Goal: Information Seeking & Learning: Learn about a topic

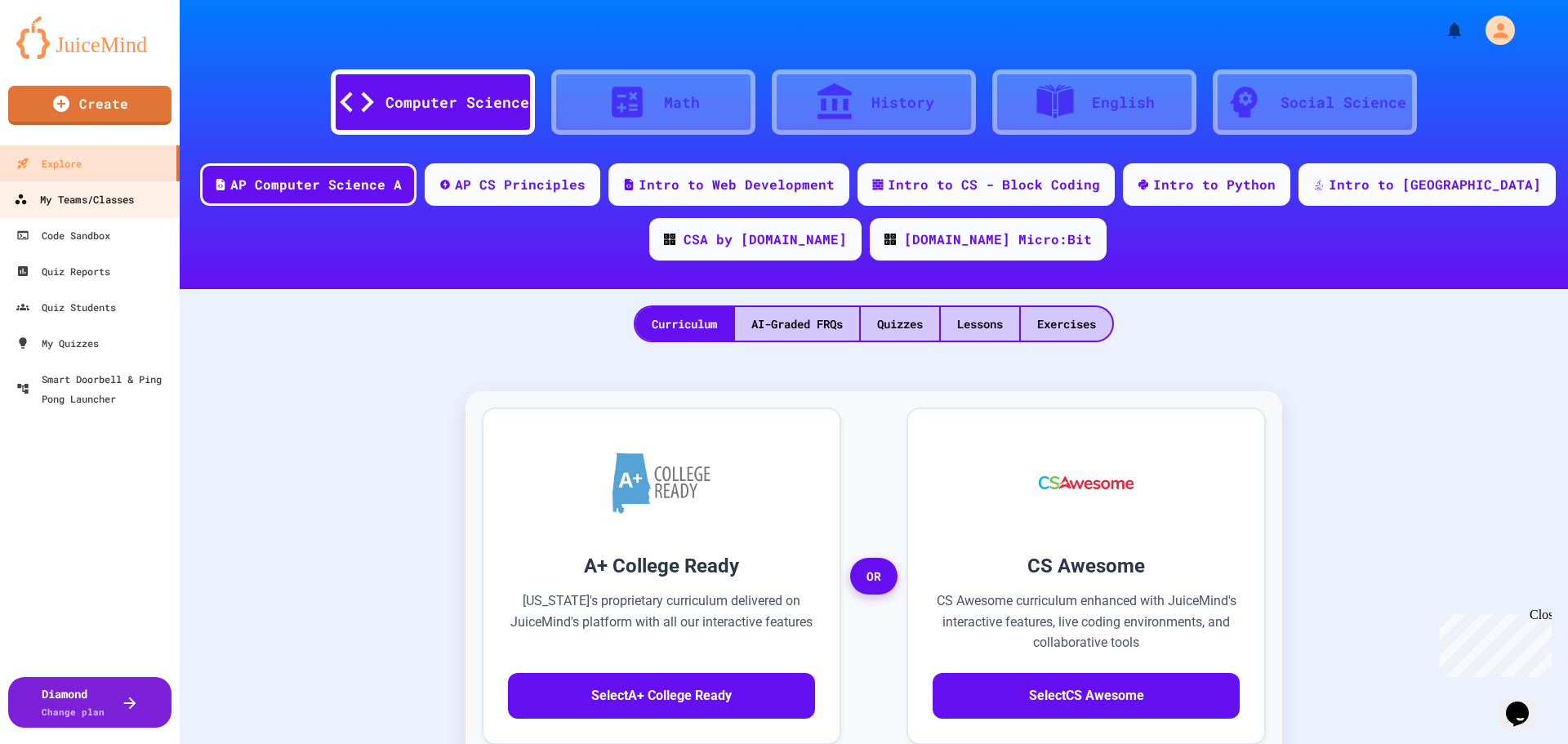
click at [108, 202] on div "My Teams/Classes" at bounding box center [74, 199] width 120 height 20
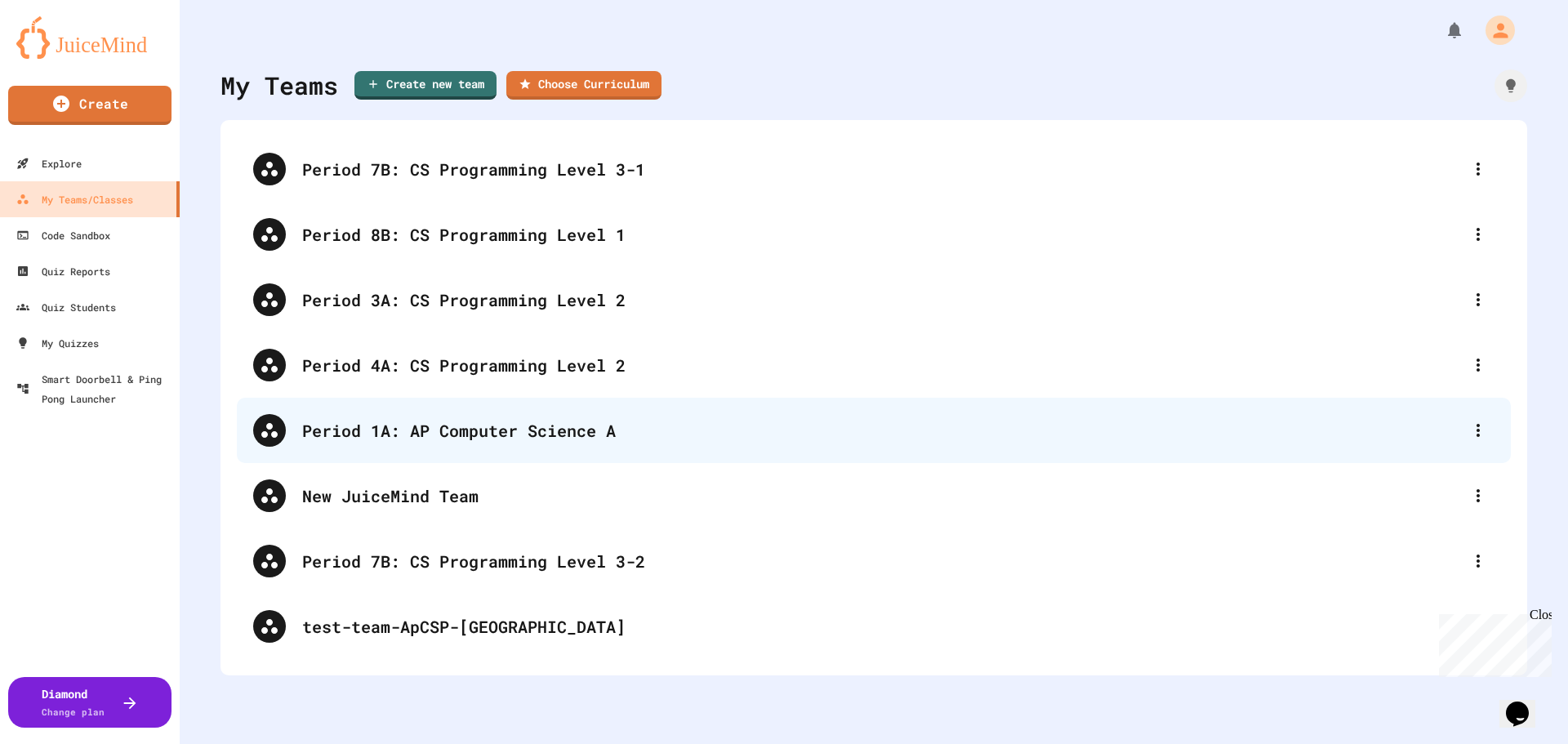
click at [524, 434] on div "Period 1A: AP Computer Science A" at bounding box center [882, 431] width 1160 height 25
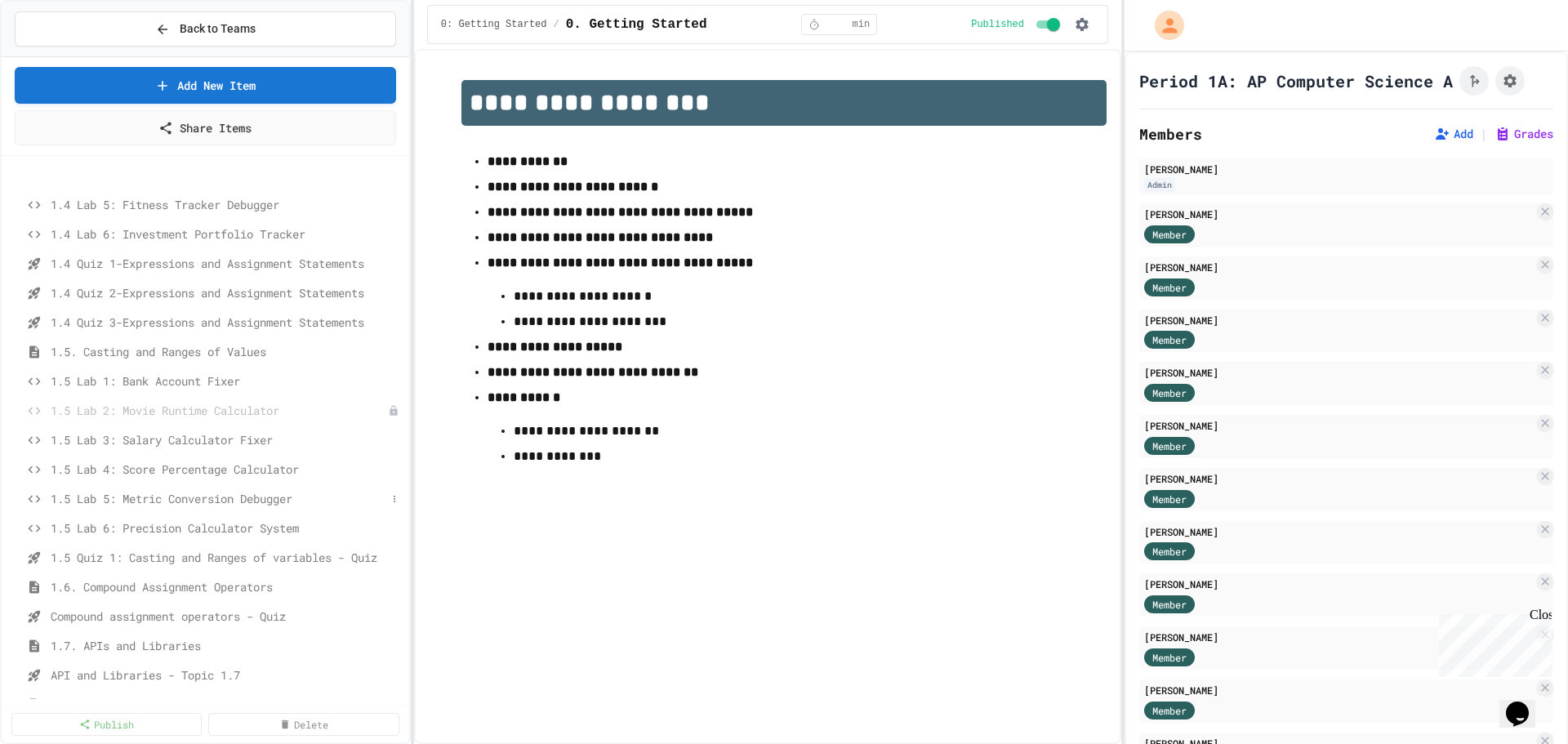
scroll to position [490, 0]
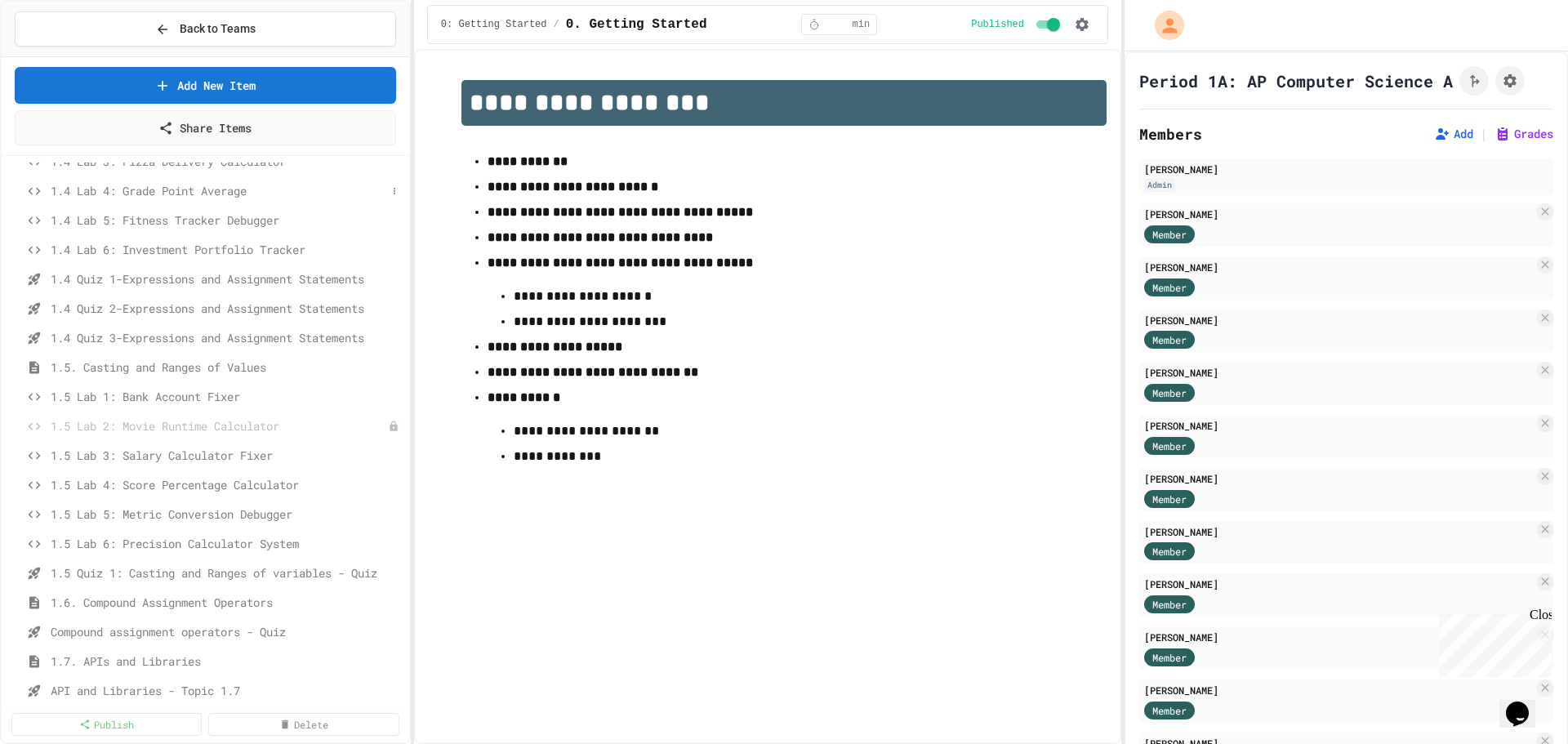
click at [172, 192] on span "1.4 Lab 4: Grade Point Average" at bounding box center [219, 191] width 336 height 18
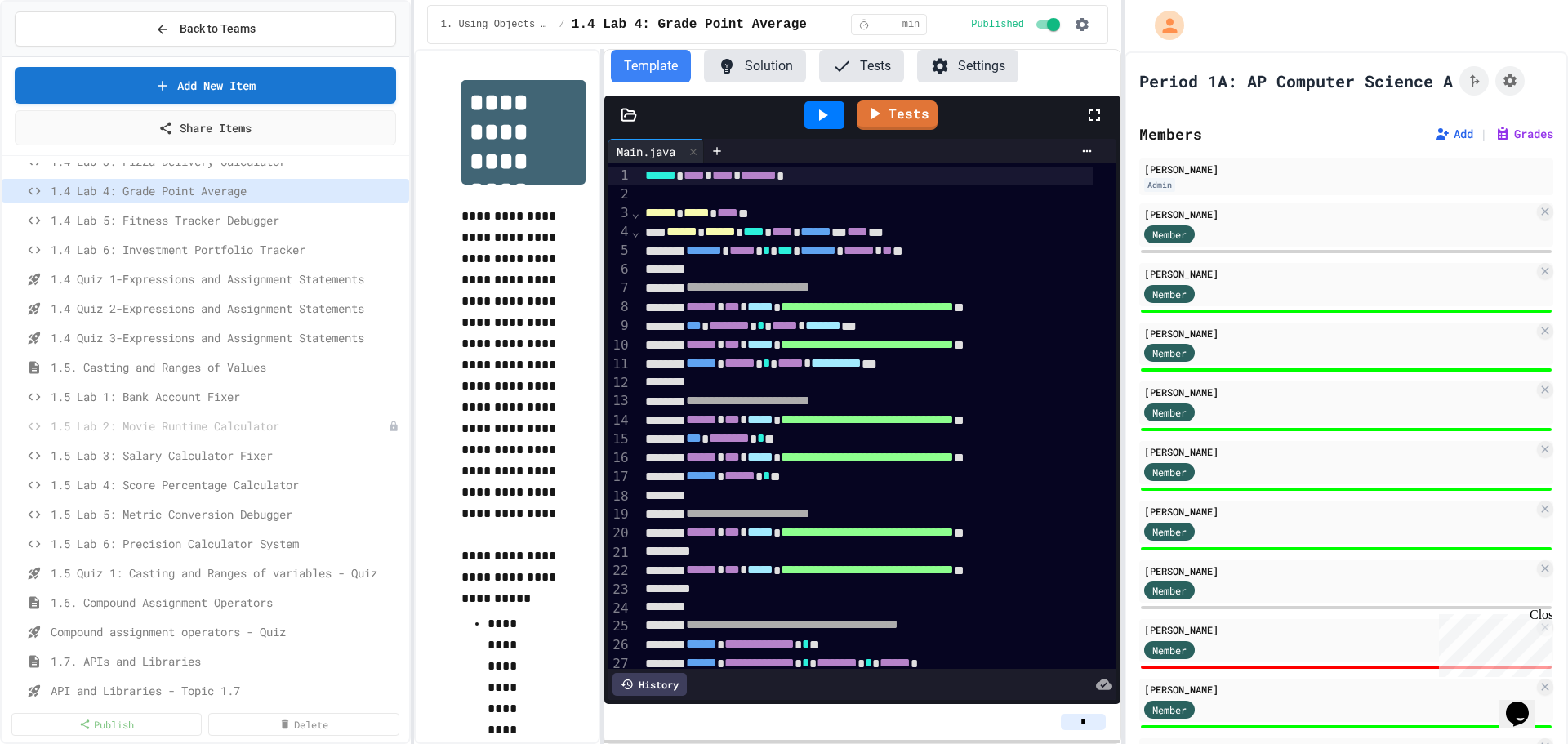
click at [757, 70] on button "Solution" at bounding box center [755, 66] width 102 height 33
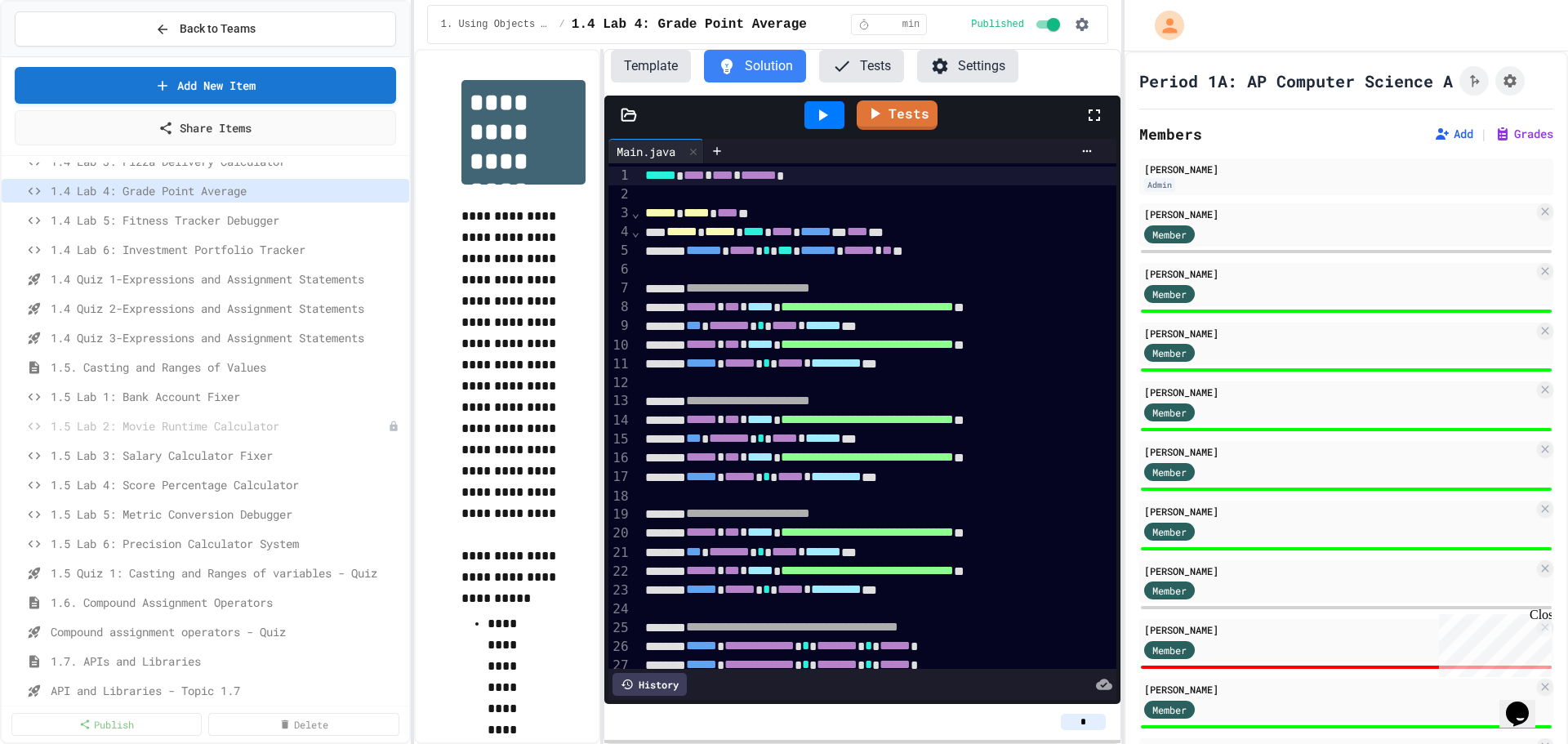
click at [826, 108] on icon at bounding box center [822, 115] width 19 height 19
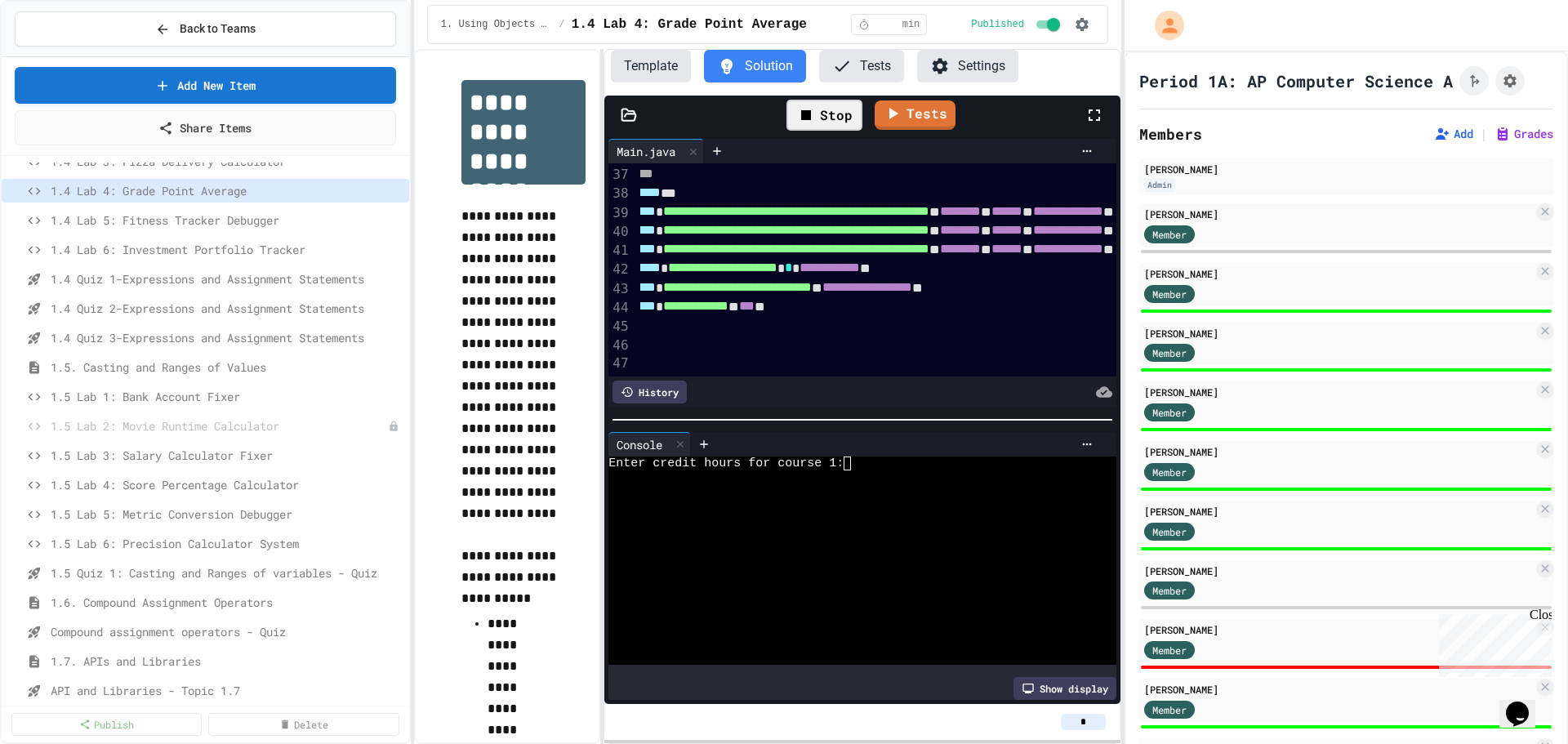
scroll to position [709, 99]
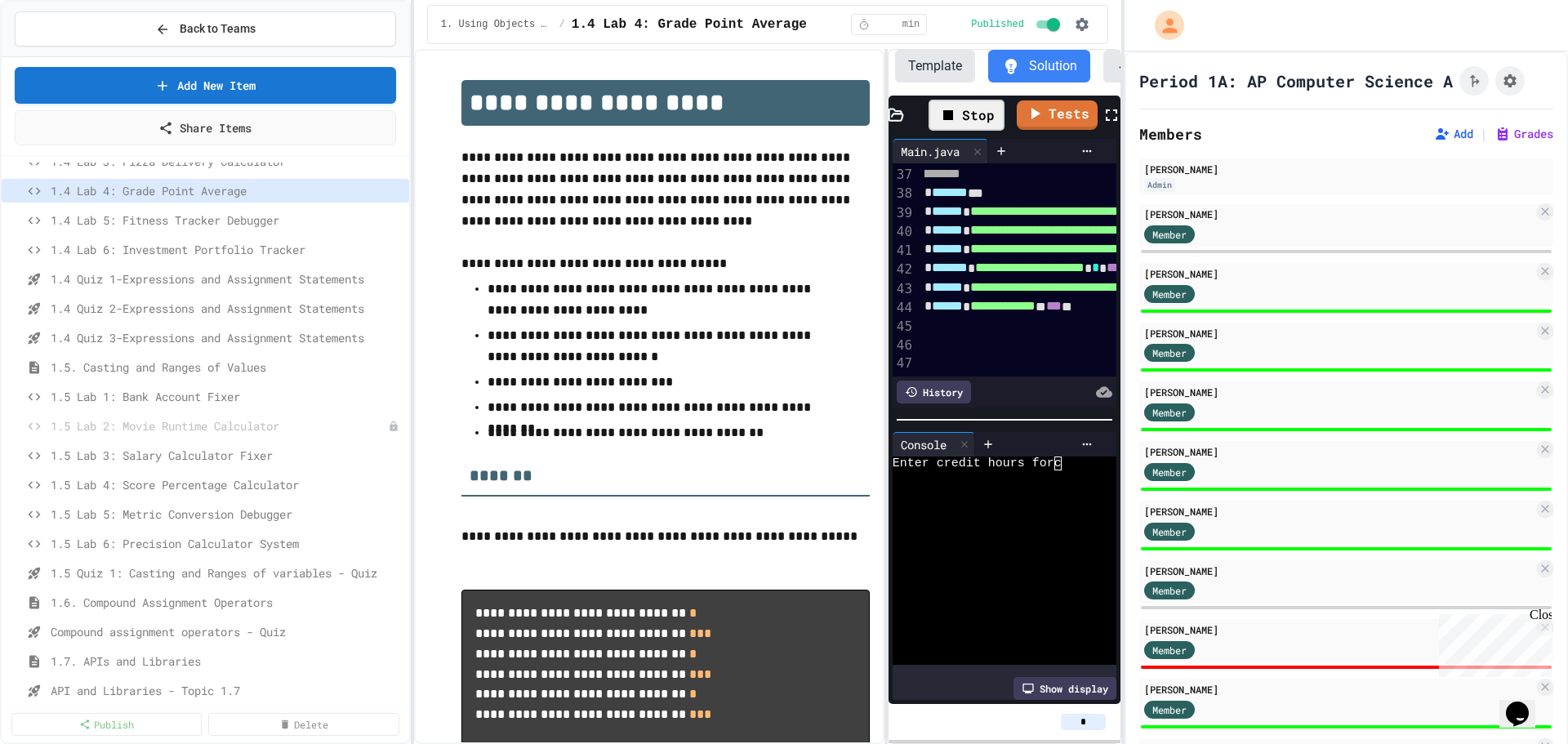
click at [892, 549] on div "**********" at bounding box center [768, 397] width 707 height 695
click at [946, 518] on div at bounding box center [992, 519] width 199 height 14
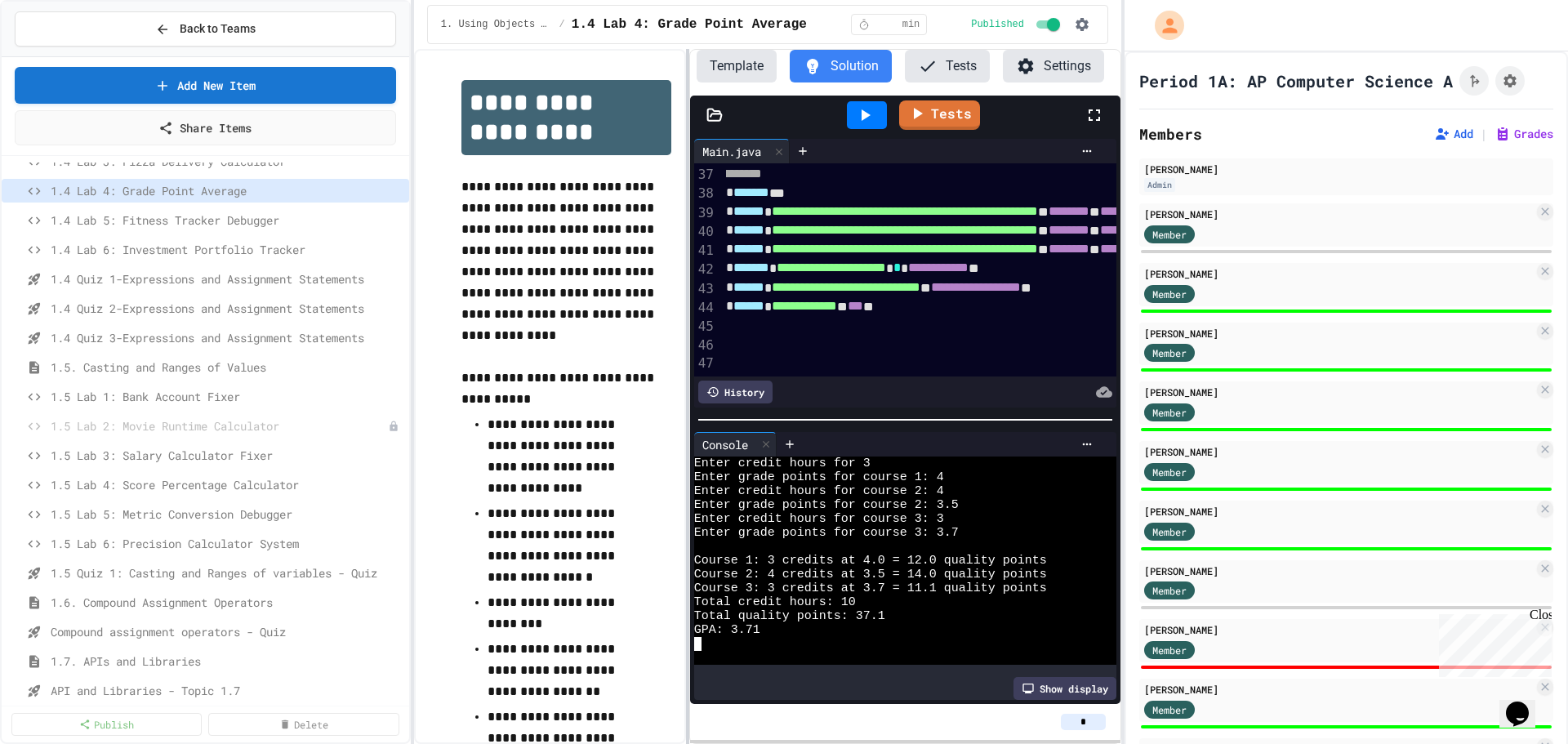
scroll to position [0, 0]
click at [687, 556] on div at bounding box center [688, 397] width 4 height 695
